Goal: Task Accomplishment & Management: Use online tool/utility

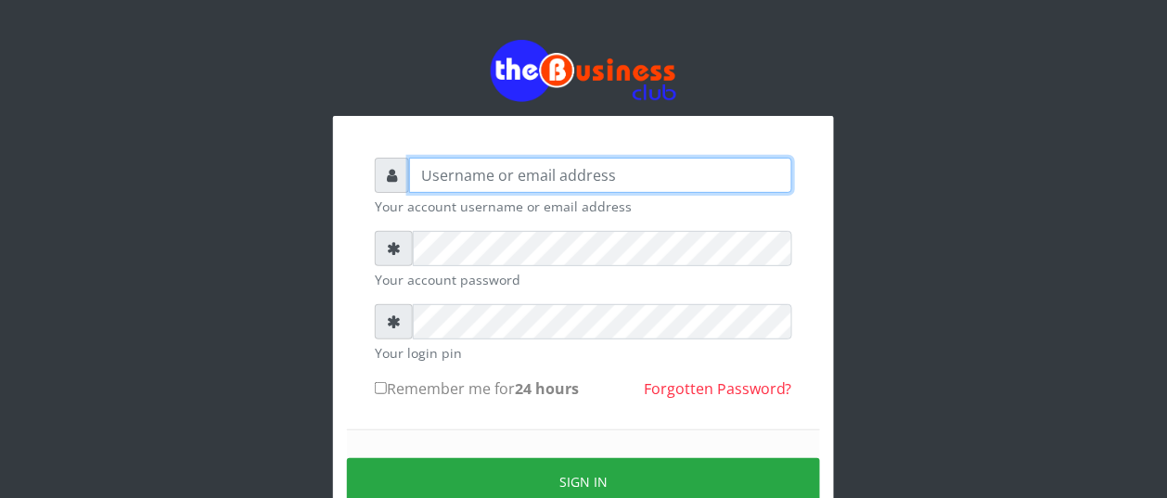
type input "BUZORSONIA"
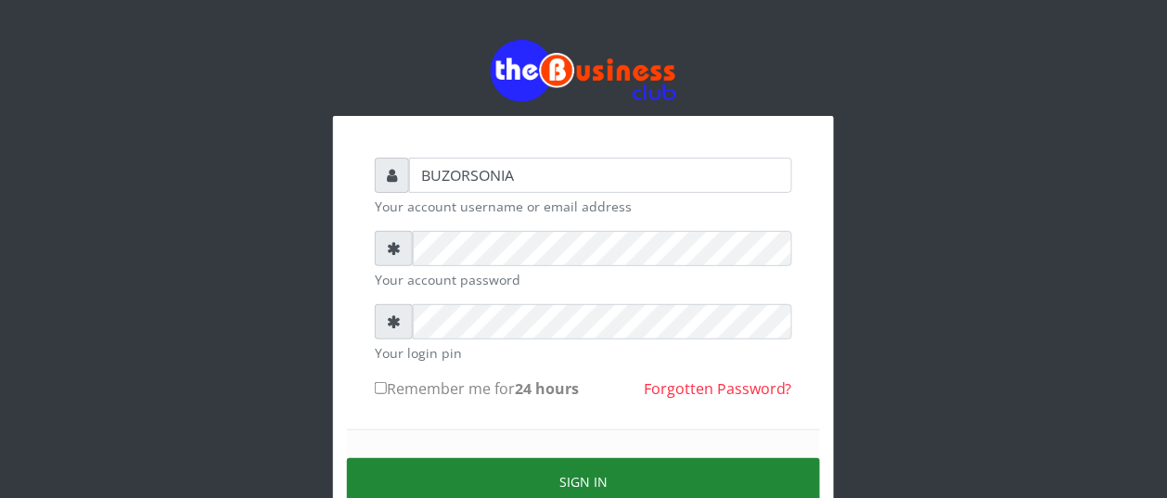
click at [510, 497] on button "Sign in" at bounding box center [583, 481] width 473 height 47
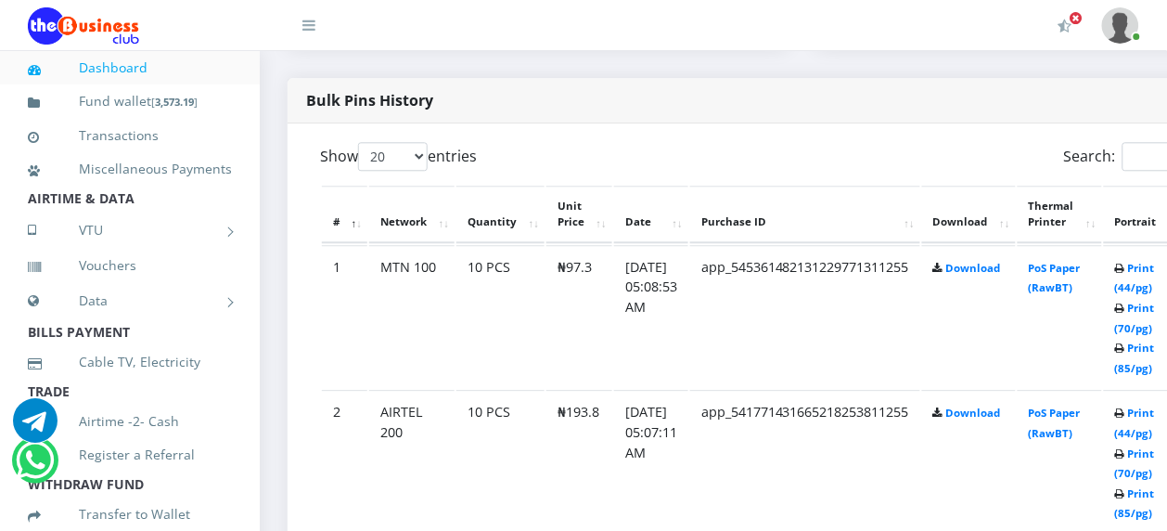
scroll to position [974, 0]
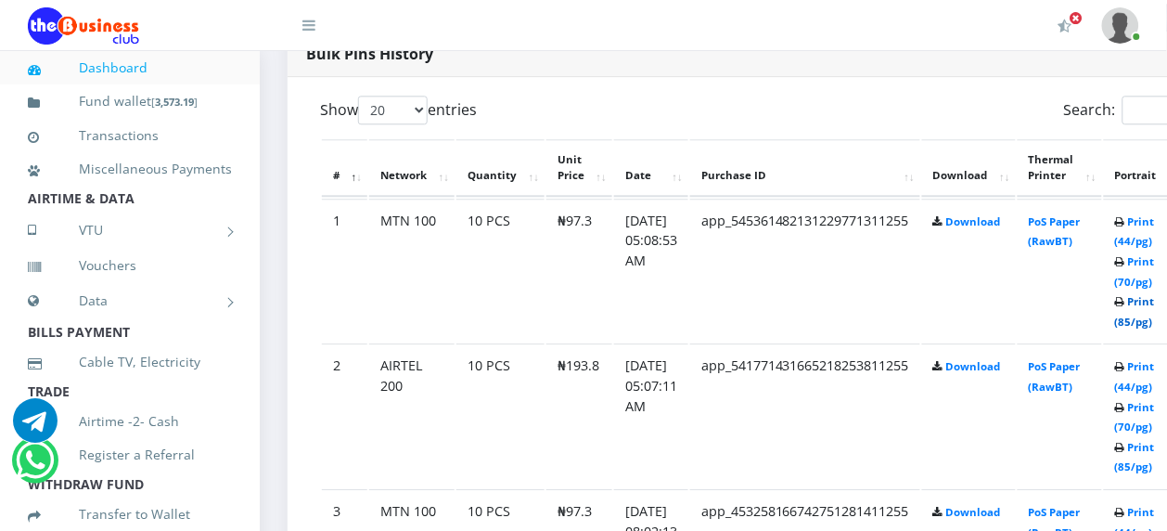
click at [1155, 311] on link "Print (85/pg)" at bounding box center [1135, 311] width 40 height 34
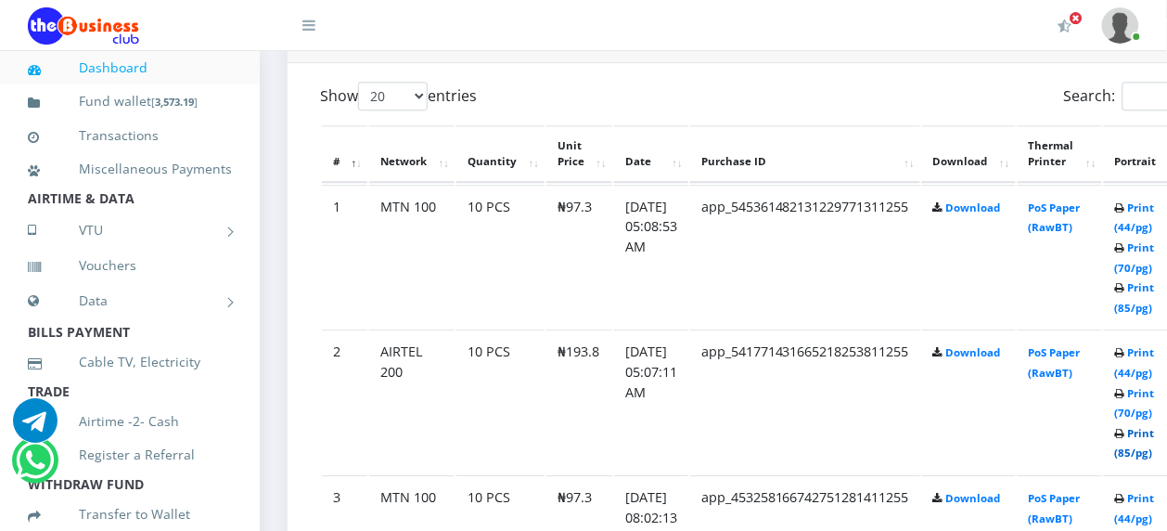
click at [1155, 434] on link "Print (85/pg)" at bounding box center [1135, 443] width 40 height 34
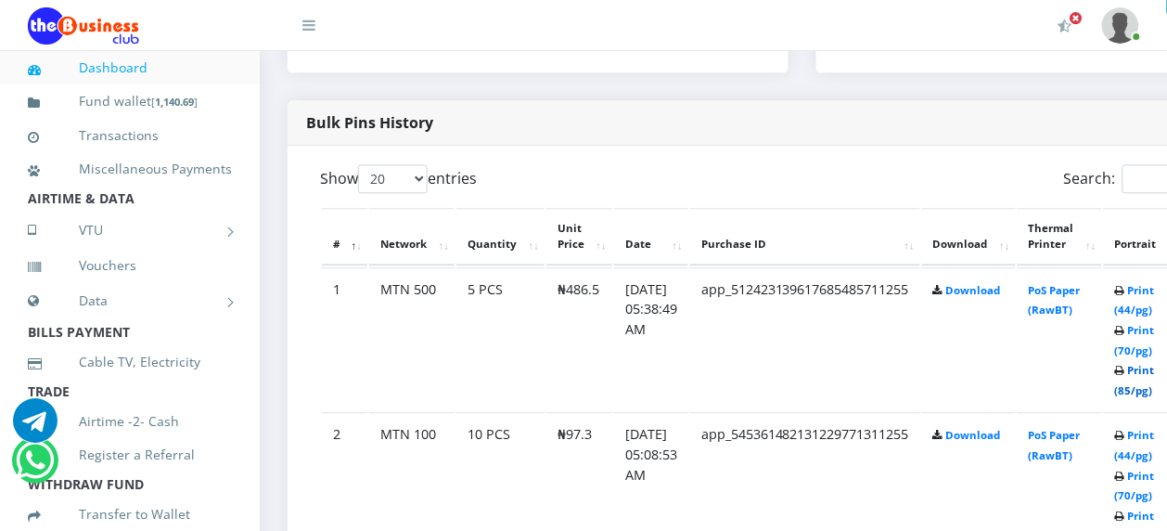
click at [1155, 369] on link "Print (85/pg)" at bounding box center [1135, 380] width 40 height 34
